Goal: Find specific page/section: Find specific page/section

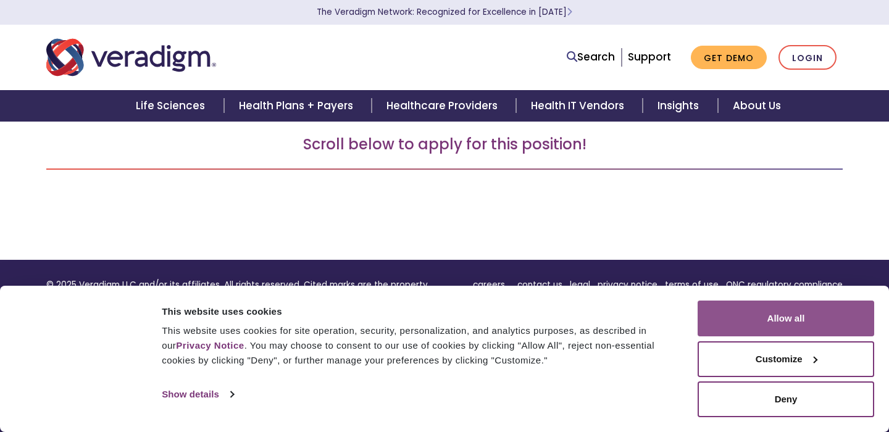
click at [803, 326] on button "Allow all" at bounding box center [786, 319] width 177 height 36
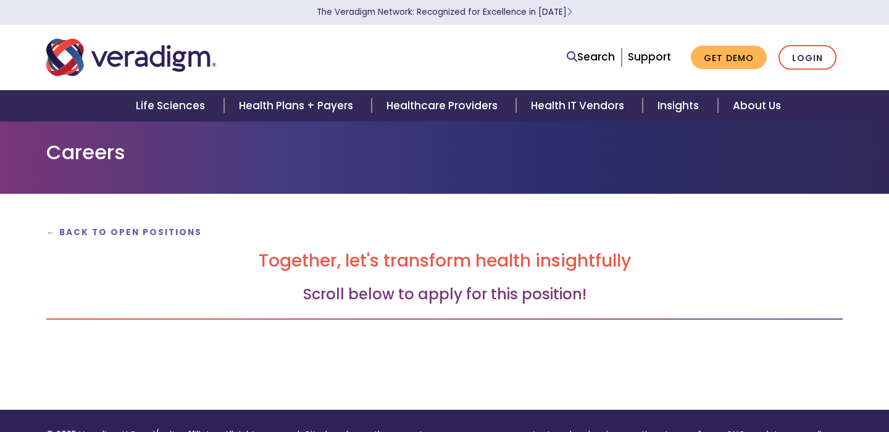
click at [411, 288] on h3 "Scroll below to apply for this position!" at bounding box center [444, 295] width 797 height 18
click at [128, 228] on strong "← Back to Open Positions" at bounding box center [124, 233] width 156 height 12
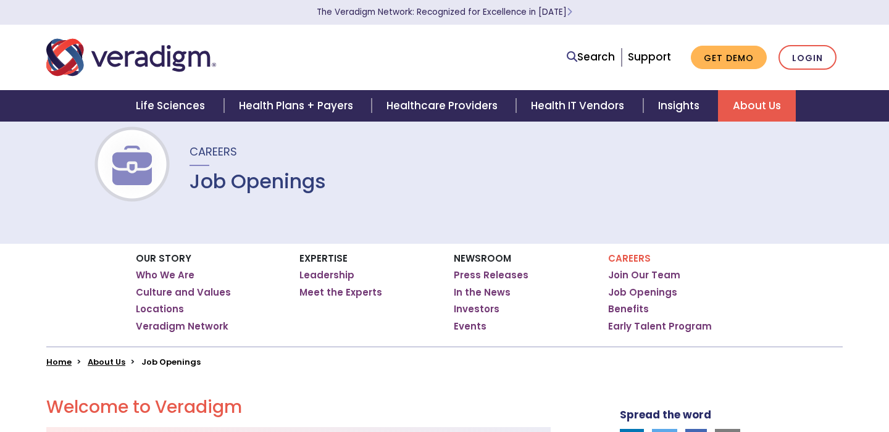
scroll to position [30, 0]
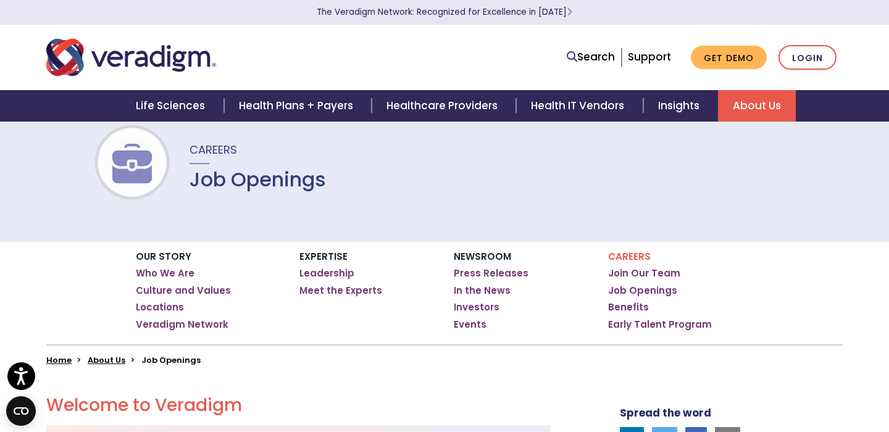
click at [632, 252] on p "Careers" at bounding box center [680, 256] width 145 height 11
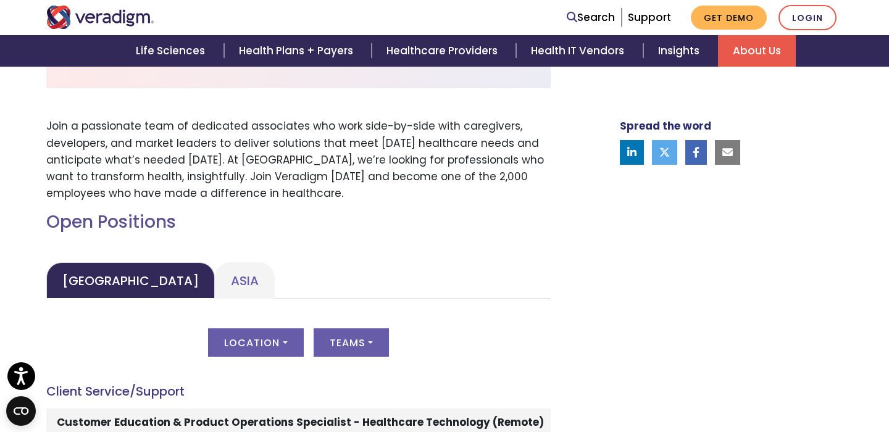
scroll to position [440, 0]
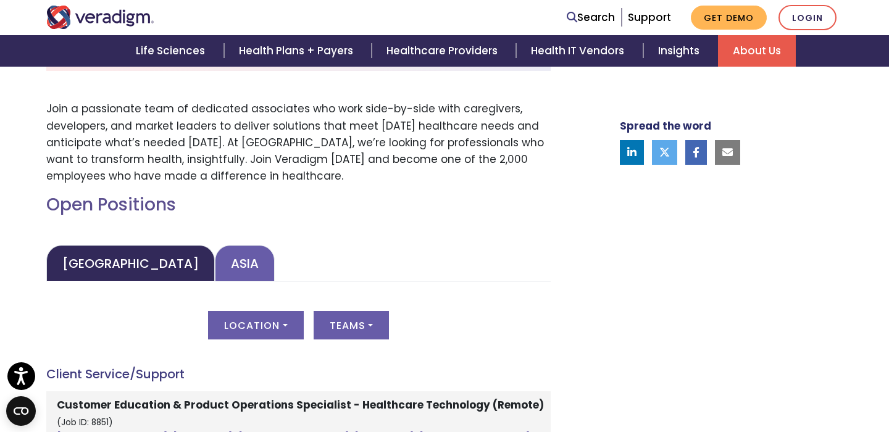
click at [215, 248] on link "Asia" at bounding box center [245, 263] width 60 height 36
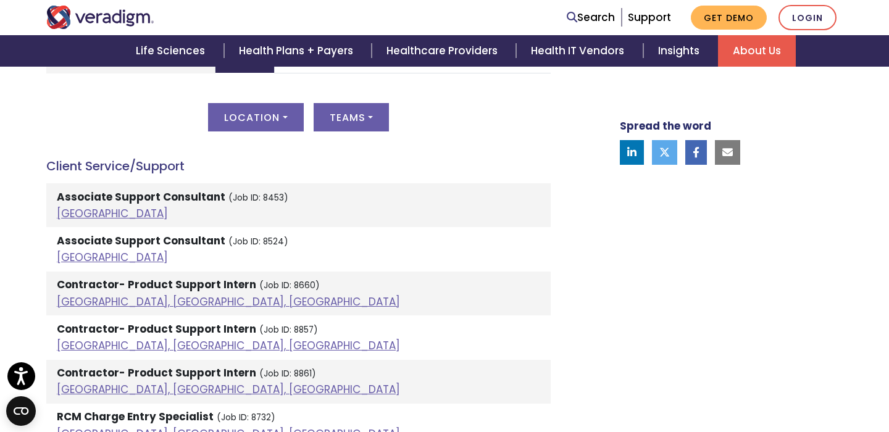
scroll to position [658, 0]
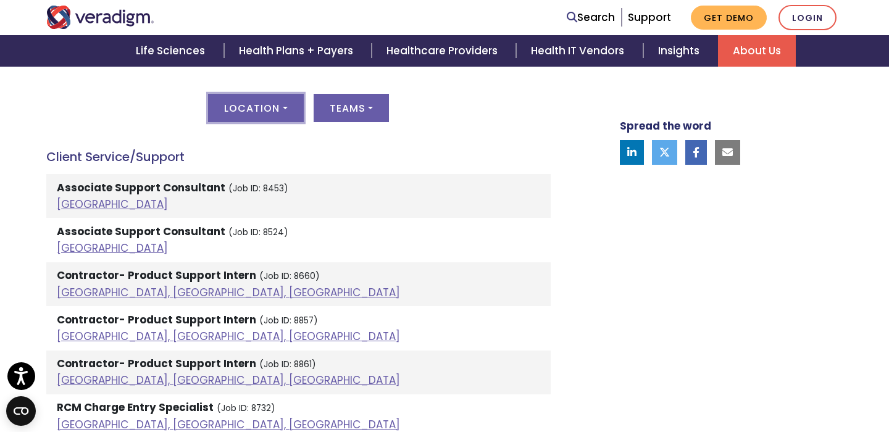
click at [285, 114] on button "Location" at bounding box center [255, 108] width 95 height 28
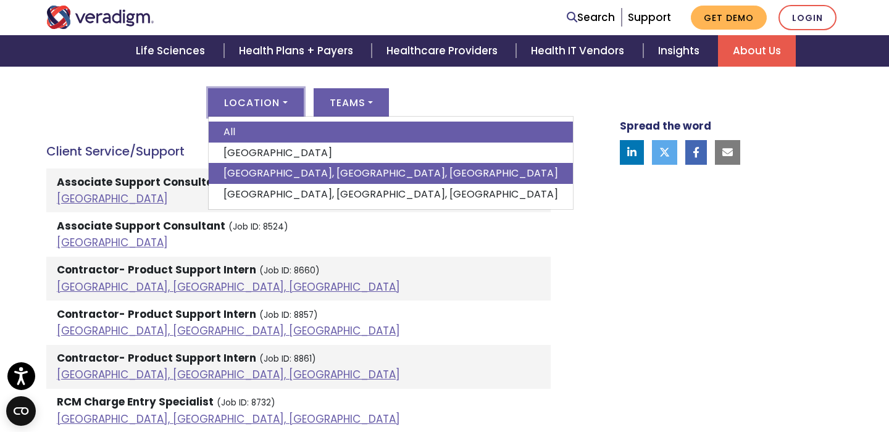
scroll to position [664, 0]
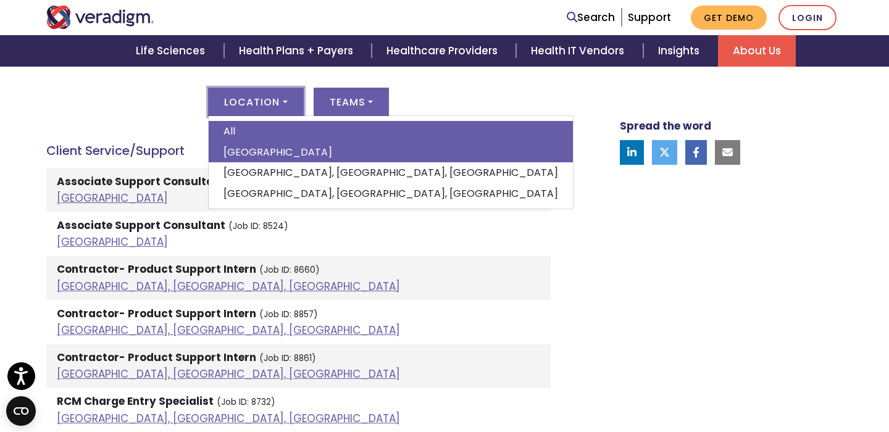
click at [269, 156] on link "[GEOGRAPHIC_DATA]" at bounding box center [391, 152] width 364 height 21
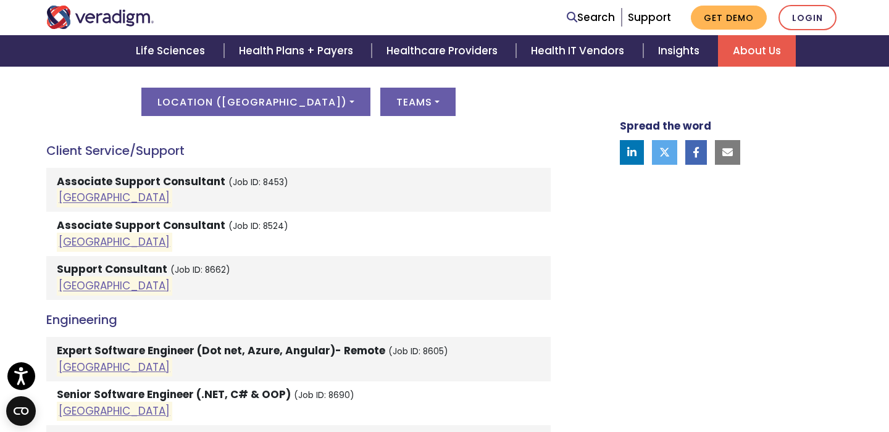
scroll to position [711, 0]
